Goal: Obtain resource: Download file/media

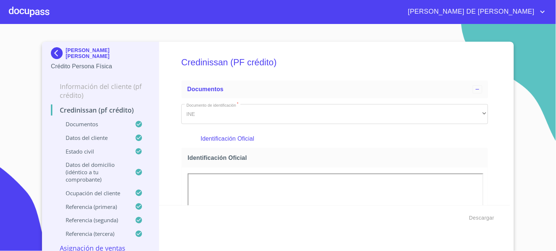
click at [53, 54] on img at bounding box center [58, 53] width 15 height 12
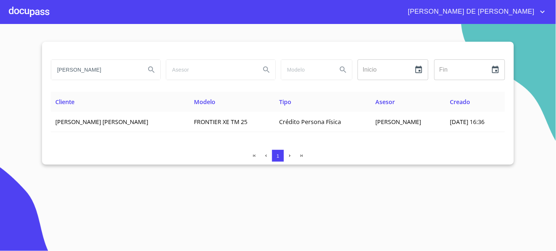
drag, startPoint x: 128, startPoint y: 68, endPoint x: 4, endPoint y: 70, distance: 123.6
click at [5, 70] on section "[PERSON_NAME] Inicio ​ Fin ​ Cliente Modelo Tipo Asesor Creado [PERSON_NAME] [P…" at bounding box center [278, 137] width 556 height 227
type input "[PERSON_NAME]"
click at [153, 71] on icon "Search" at bounding box center [151, 69] width 6 height 6
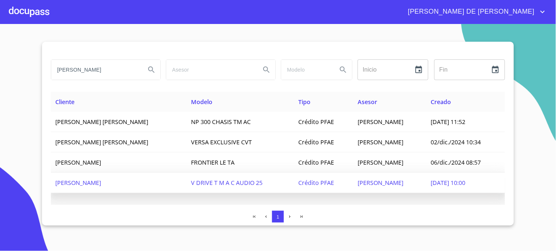
click at [454, 182] on span "[DATE] 10:00" at bounding box center [448, 183] width 35 height 8
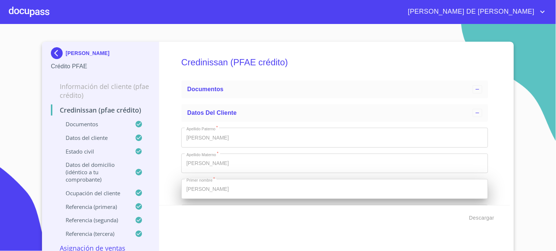
type input "15 de jun. de 2006"
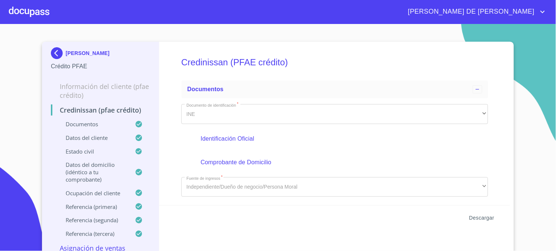
click at [482, 219] on span "Descargar" at bounding box center [482, 217] width 25 height 9
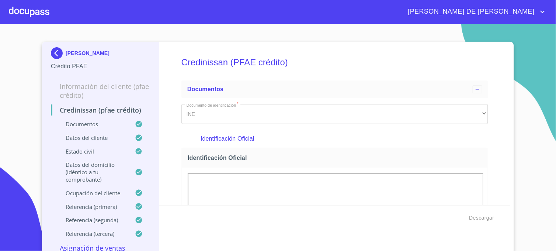
click at [56, 52] on img at bounding box center [58, 53] width 15 height 12
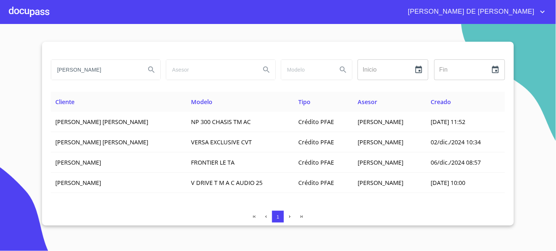
drag, startPoint x: 110, startPoint y: 72, endPoint x: 21, endPoint y: 72, distance: 89.3
click at [21, 72] on section "[PERSON_NAME] ​ Fin ​ Cliente Modelo Tipo Asesor Creado [PERSON_NAME] [PERSON_N…" at bounding box center [278, 137] width 556 height 227
type input "[PERSON_NAME]"
click at [152, 70] on icon "Search" at bounding box center [151, 69] width 6 height 6
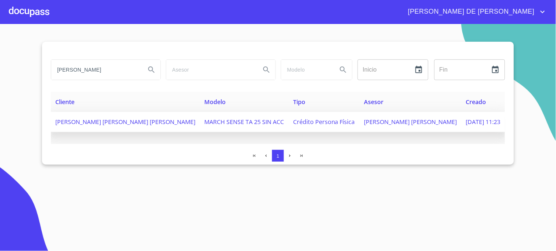
click at [383, 122] on span "[PERSON_NAME] [PERSON_NAME]" at bounding box center [410, 122] width 93 height 8
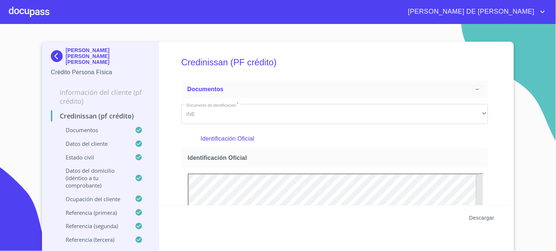
click at [478, 217] on span "Descargar" at bounding box center [482, 217] width 25 height 9
